Goal: Task Accomplishment & Management: Manage account settings

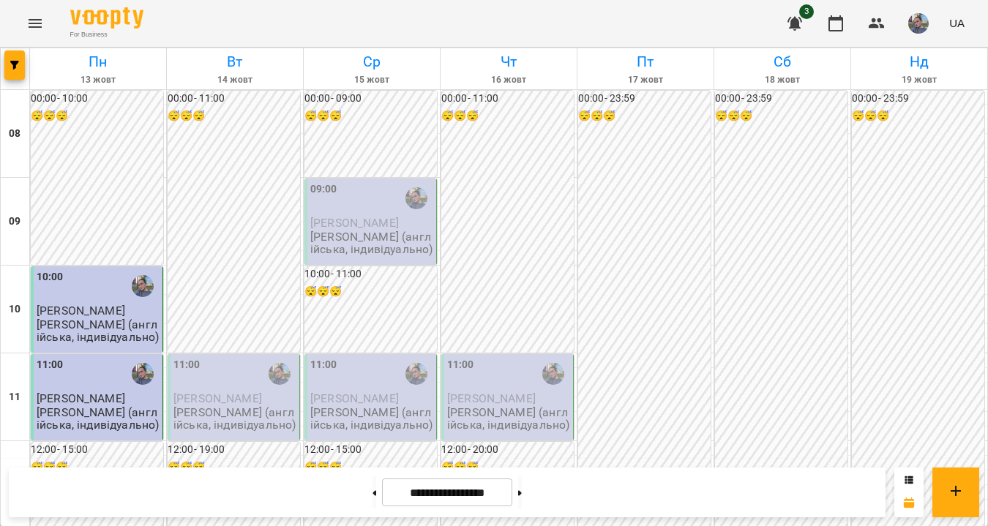
scroll to position [872, 0]
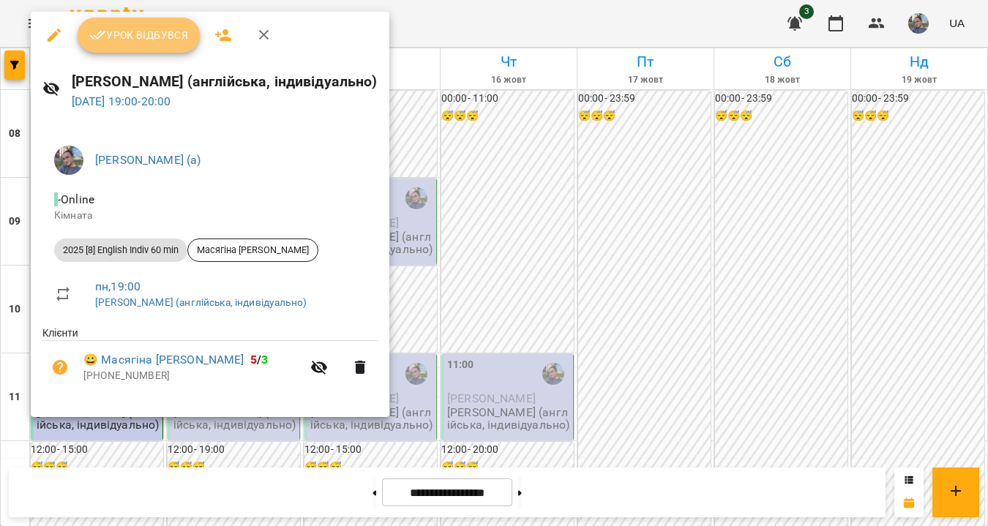
click at [156, 48] on button "Урок відбувся" at bounding box center [139, 35] width 123 height 35
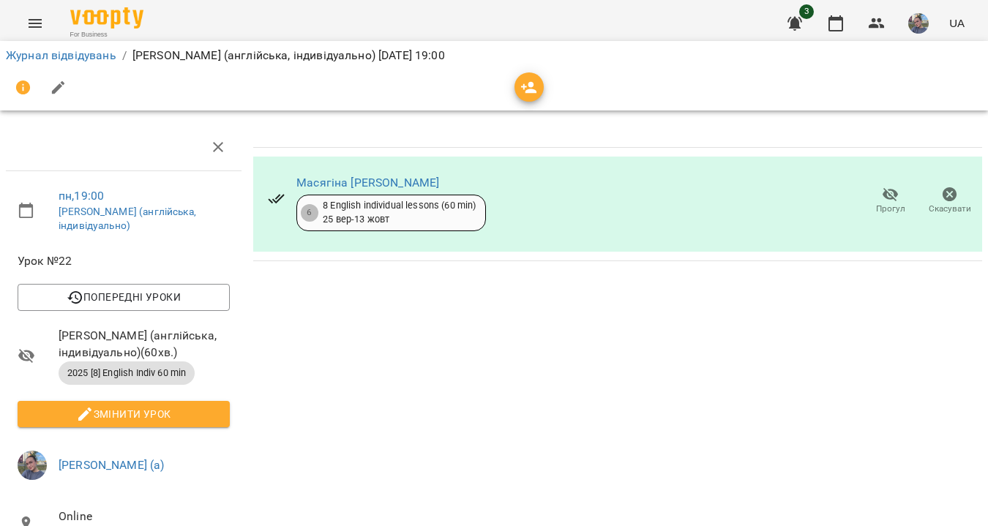
scroll to position [0, 1]
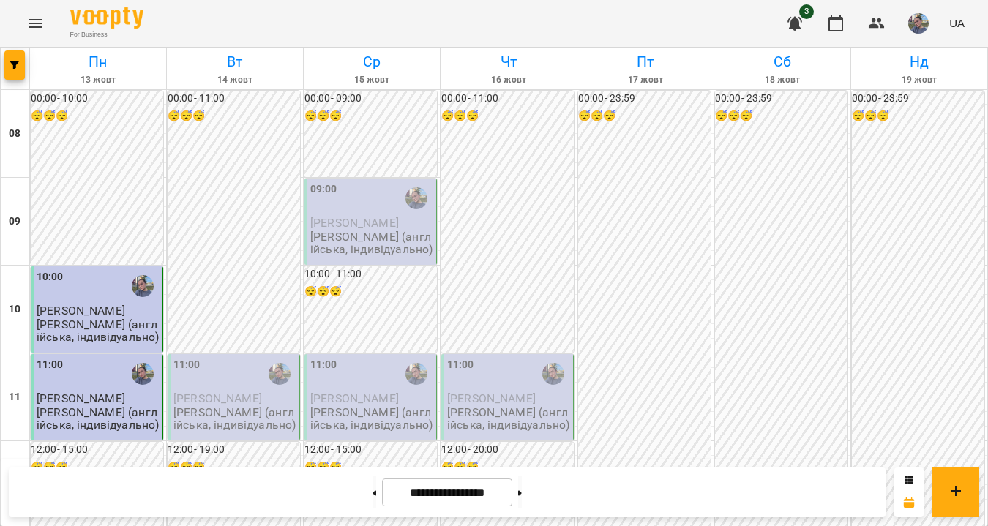
scroll to position [947, 0]
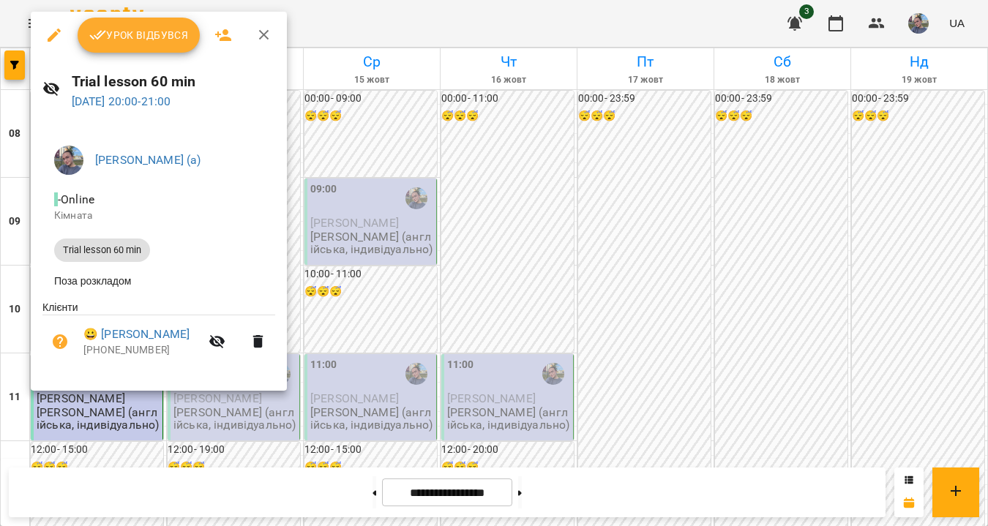
click at [158, 44] on button "Урок відбувся" at bounding box center [139, 35] width 123 height 35
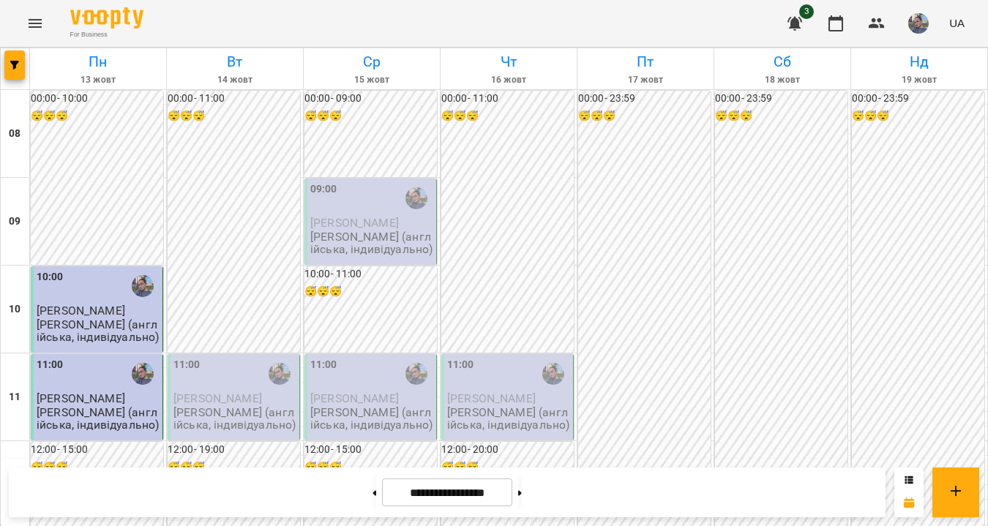
scroll to position [947, 0]
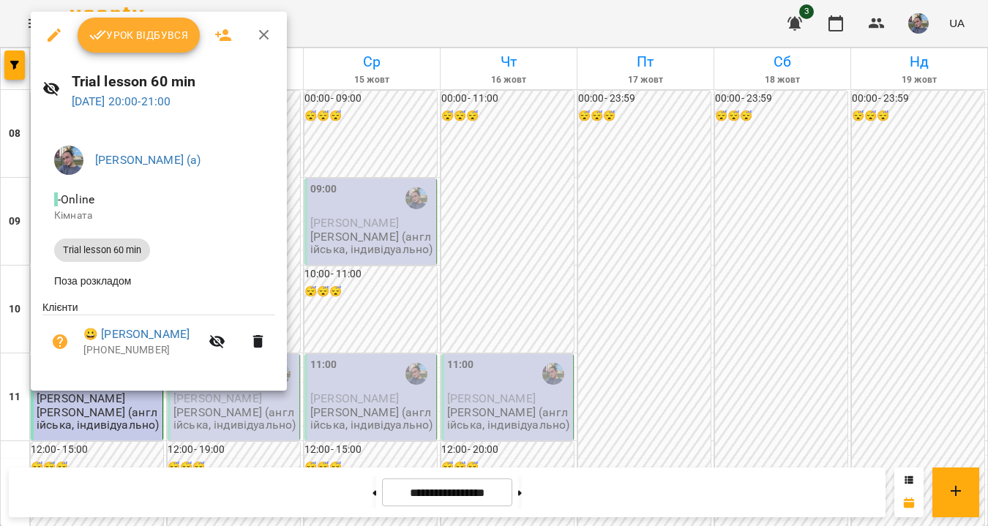
click at [142, 28] on span "Урок відбувся" at bounding box center [139, 35] width 100 height 18
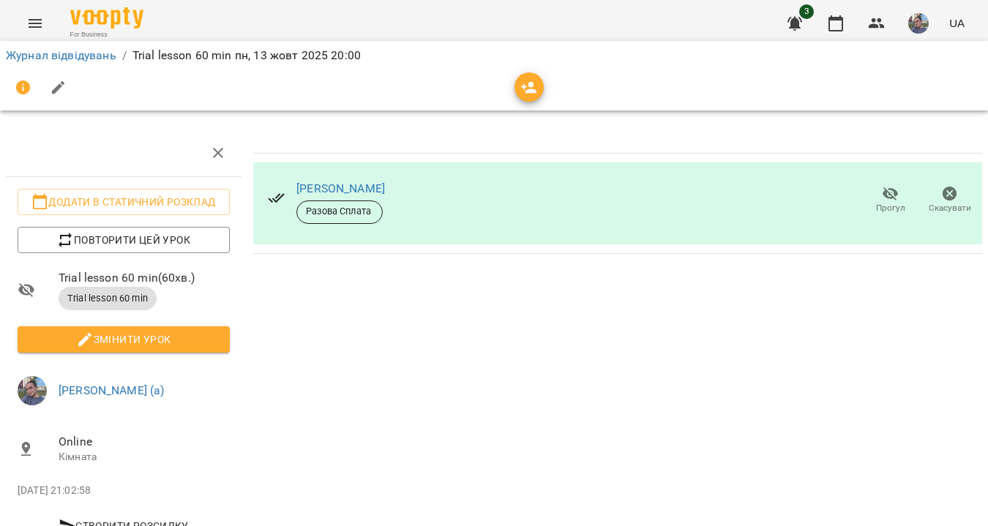
scroll to position [36, 0]
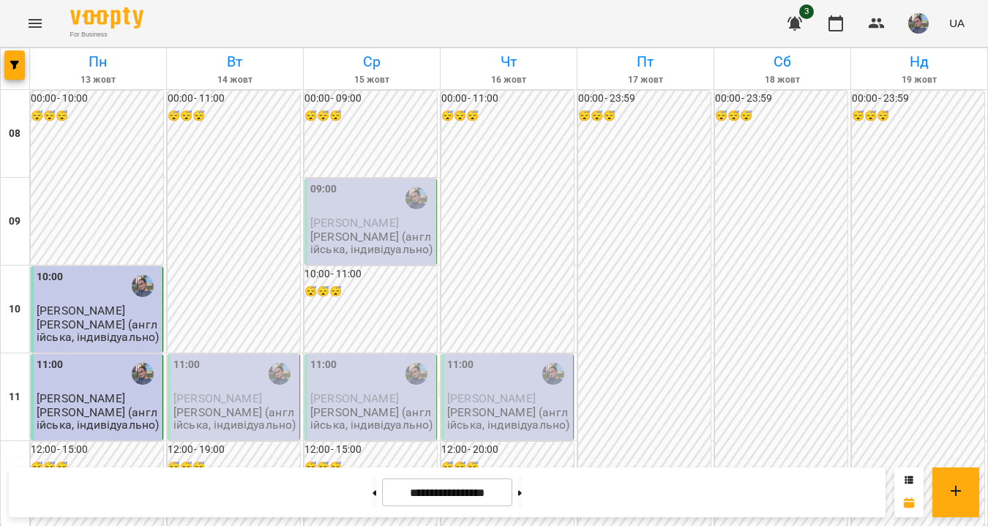
scroll to position [947, 0]
